Goal: Task Accomplishment & Management: Use online tool/utility

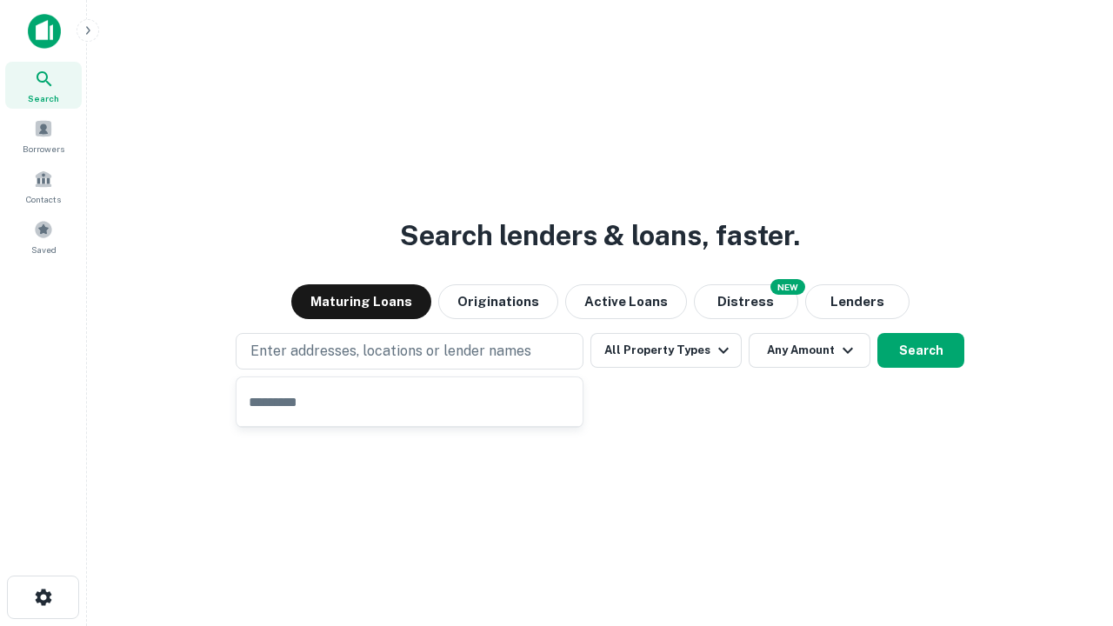
type input "**********"
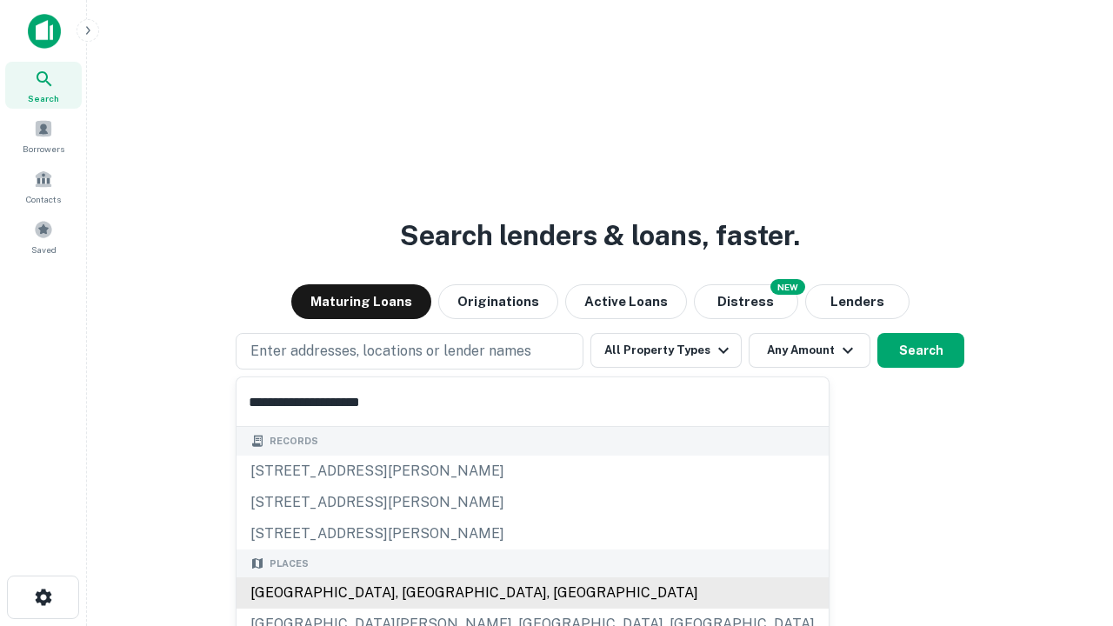
click at [416, 593] on div "Santa Monica, CA, USA" at bounding box center [532, 592] width 592 height 31
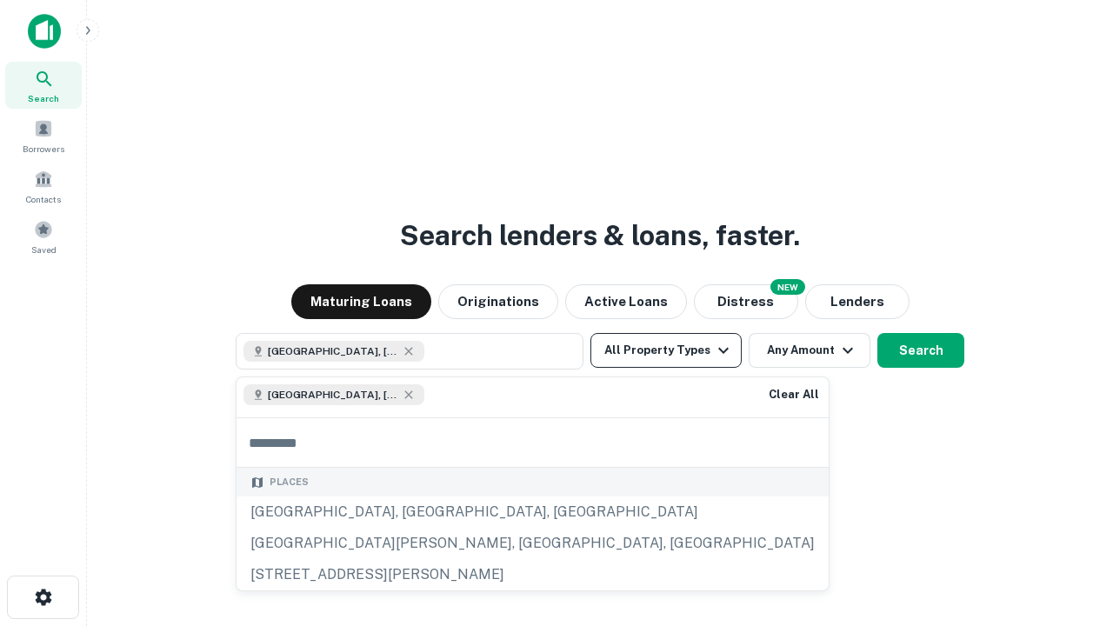
click at [666, 350] on button "All Property Types" at bounding box center [665, 350] width 151 height 35
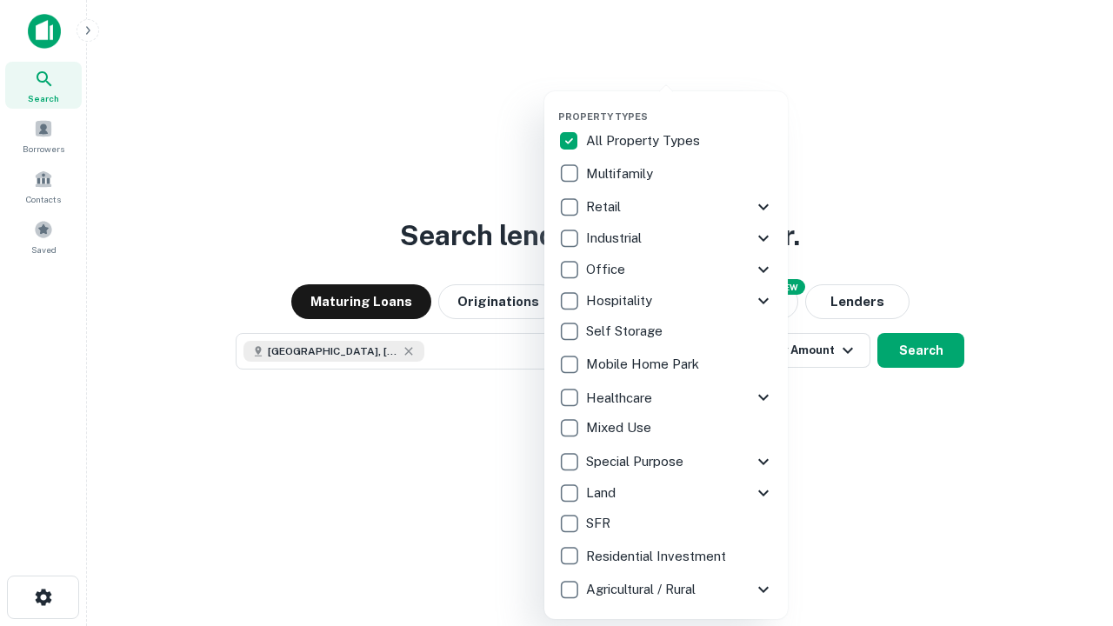
click at [680, 105] on button "button" at bounding box center [679, 105] width 243 height 1
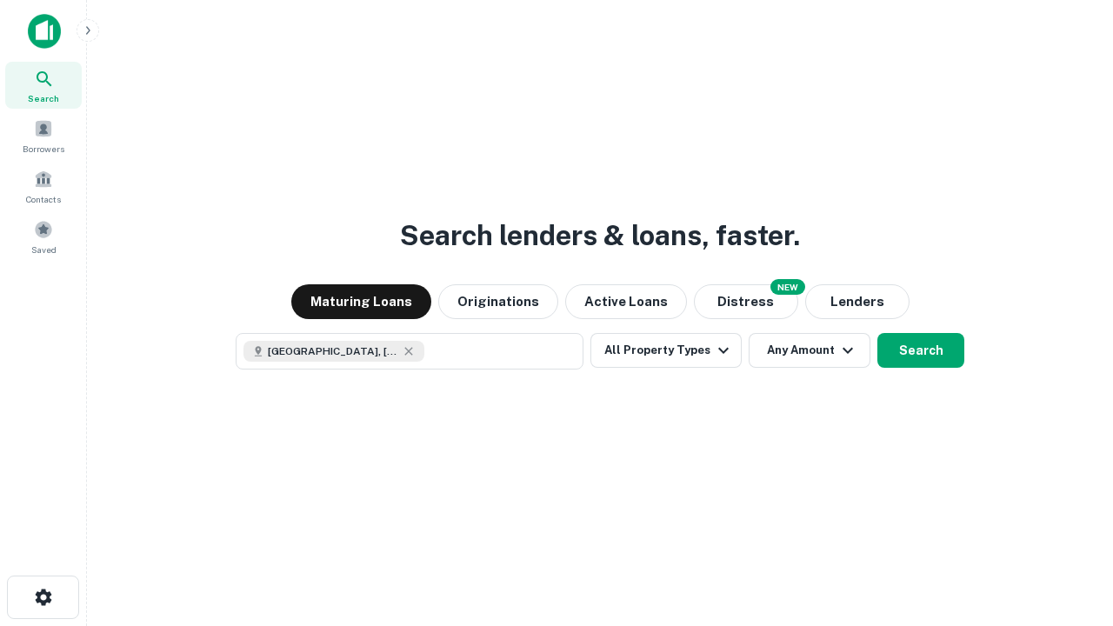
scroll to position [28, 0]
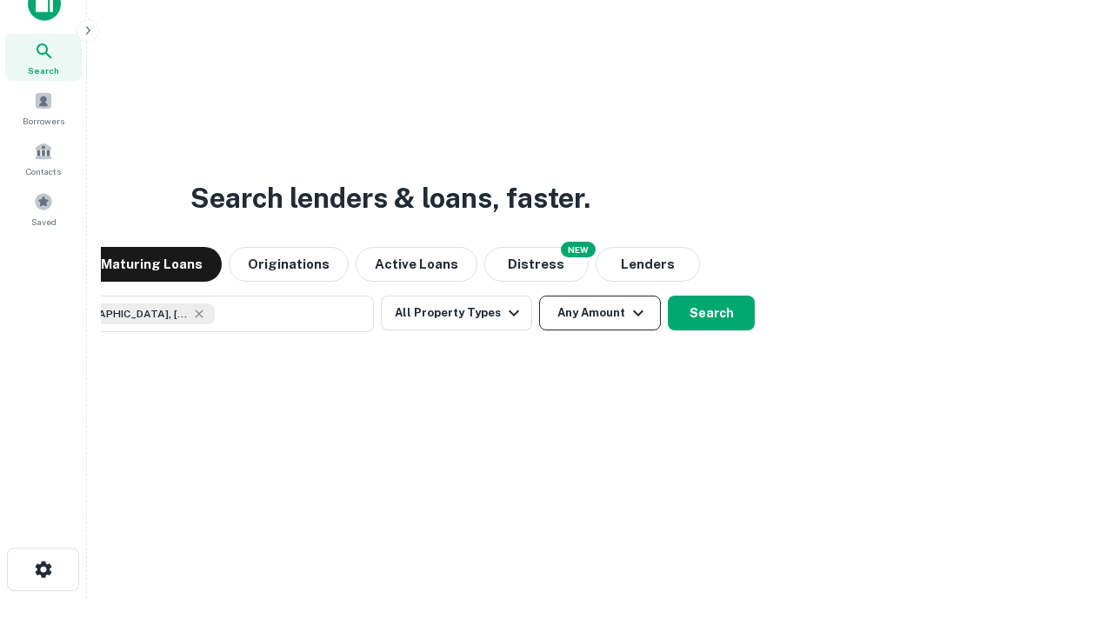
click at [539, 296] on button "Any Amount" at bounding box center [600, 313] width 122 height 35
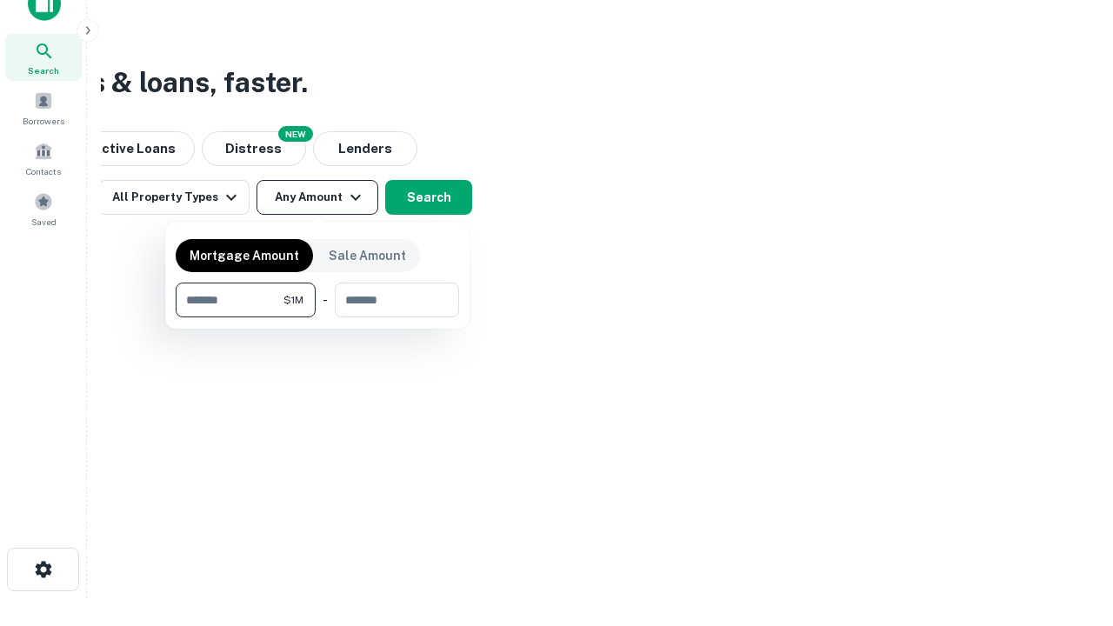
type input "*******"
click at [317, 317] on button "button" at bounding box center [317, 317] width 283 height 1
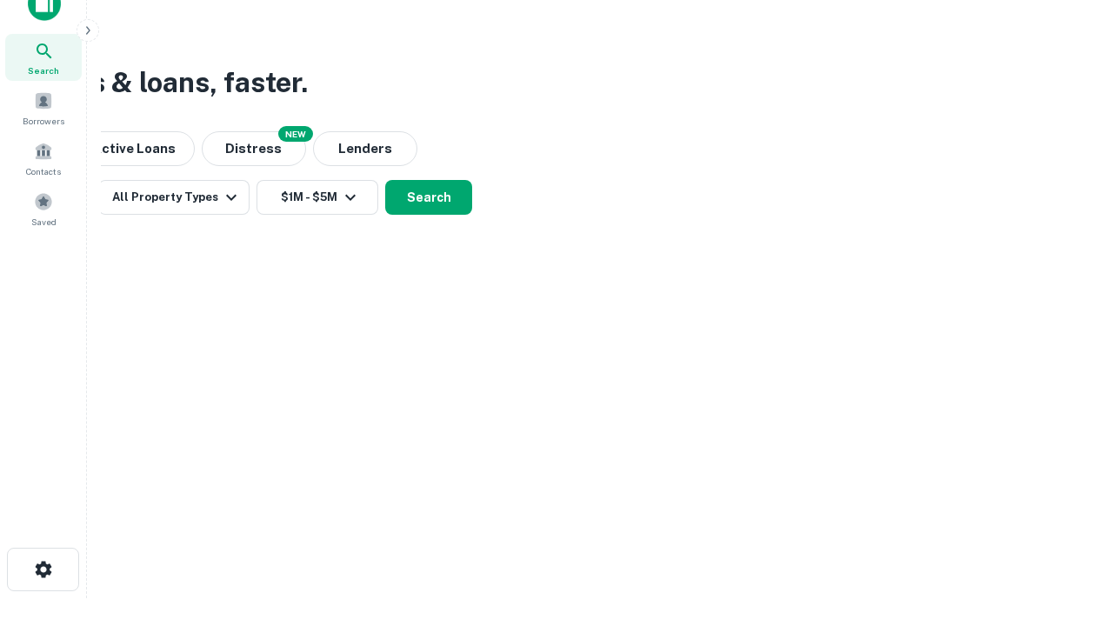
scroll to position [28, 0]
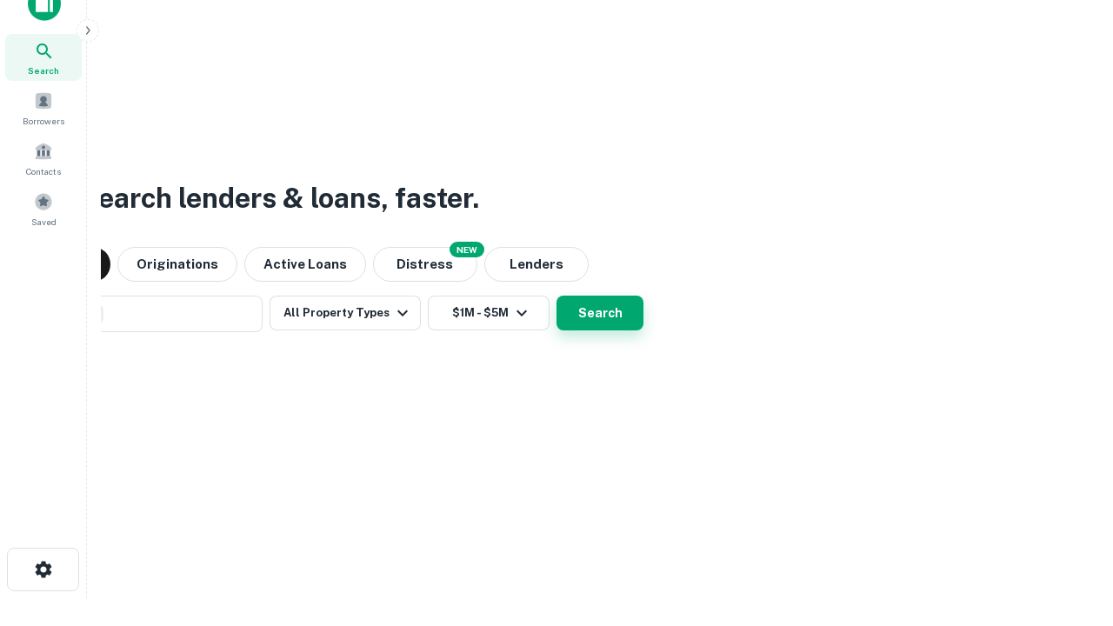
click at [556, 296] on button "Search" at bounding box center [599, 313] width 87 height 35
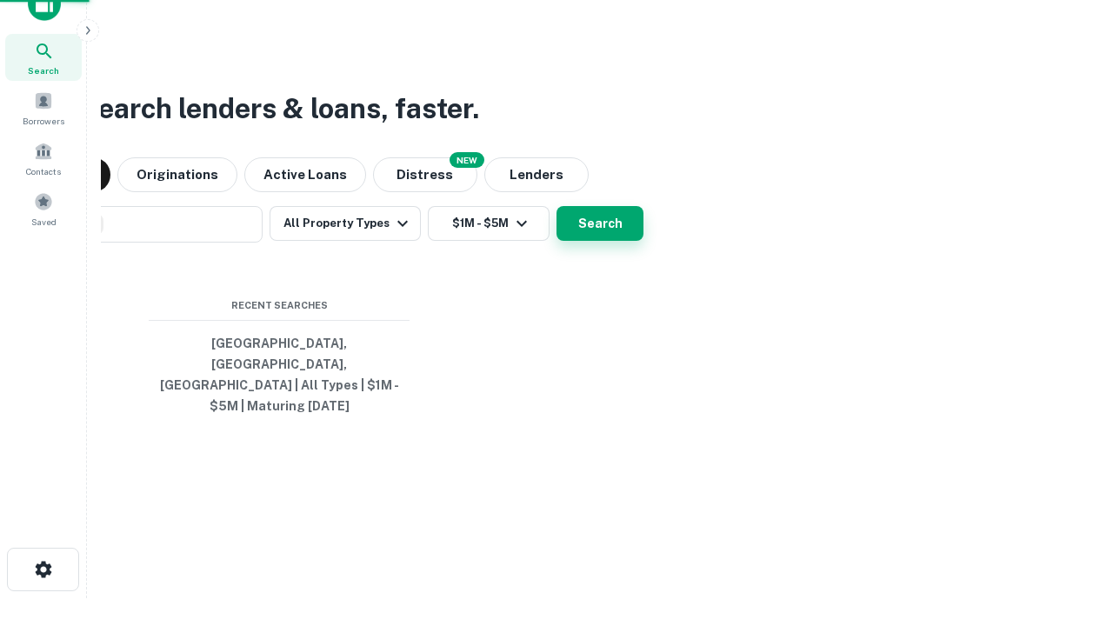
scroll to position [57, 492]
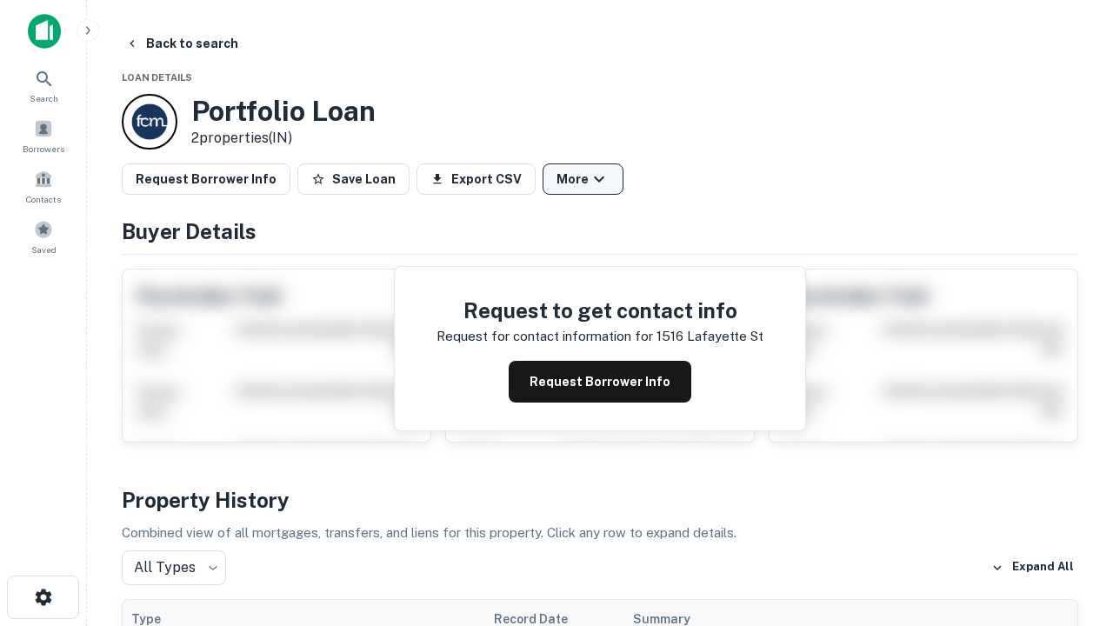
click at [582, 179] on button "More" at bounding box center [582, 178] width 81 height 31
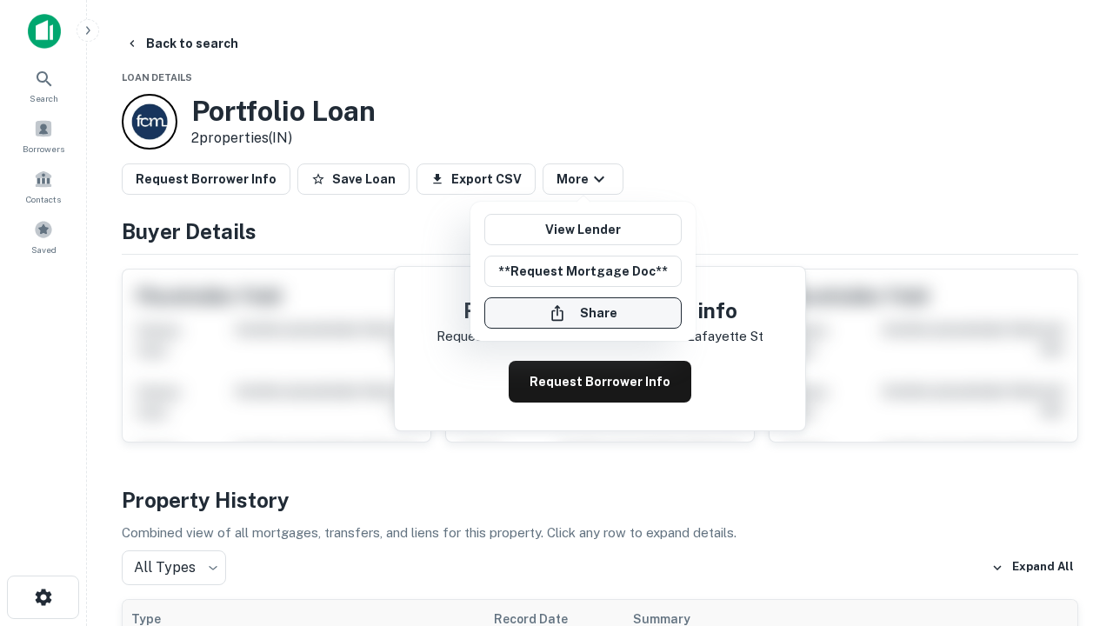
click at [582, 313] on button "Share" at bounding box center [582, 312] width 197 height 31
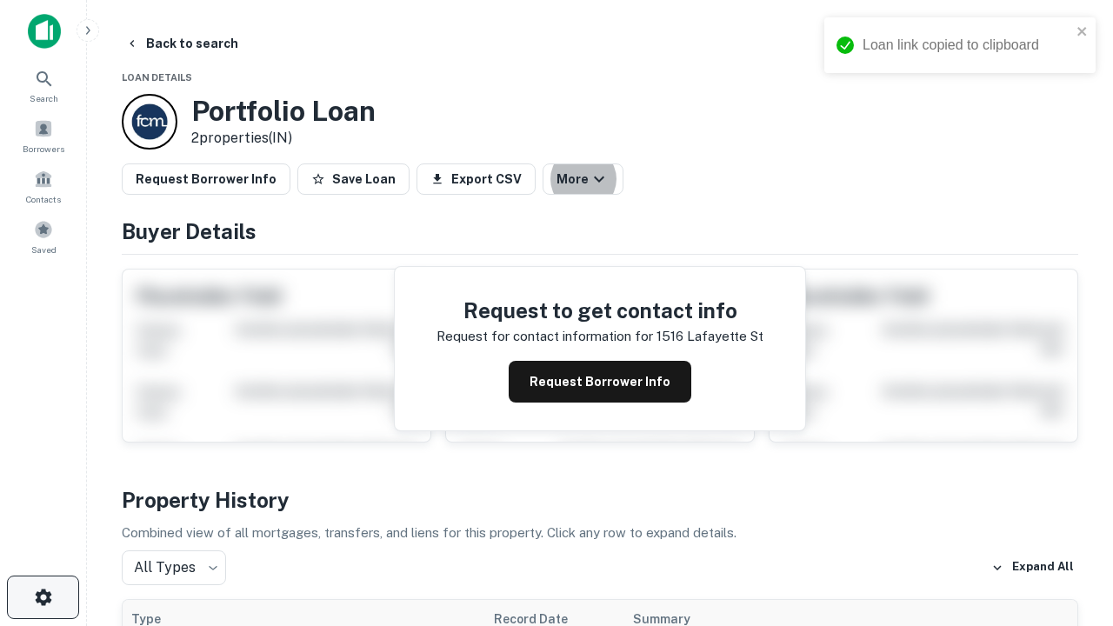
click at [43, 597] on icon "button" at bounding box center [43, 597] width 21 height 21
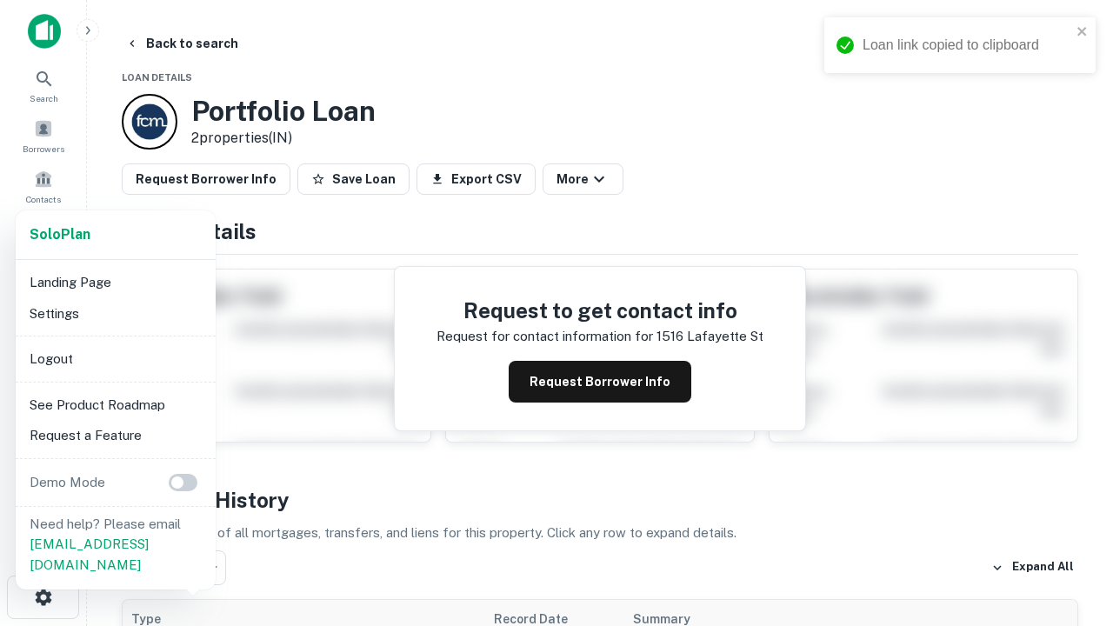
click at [115, 358] on li "Logout" at bounding box center [116, 358] width 186 height 31
